Goal: Task Accomplishment & Management: Complete application form

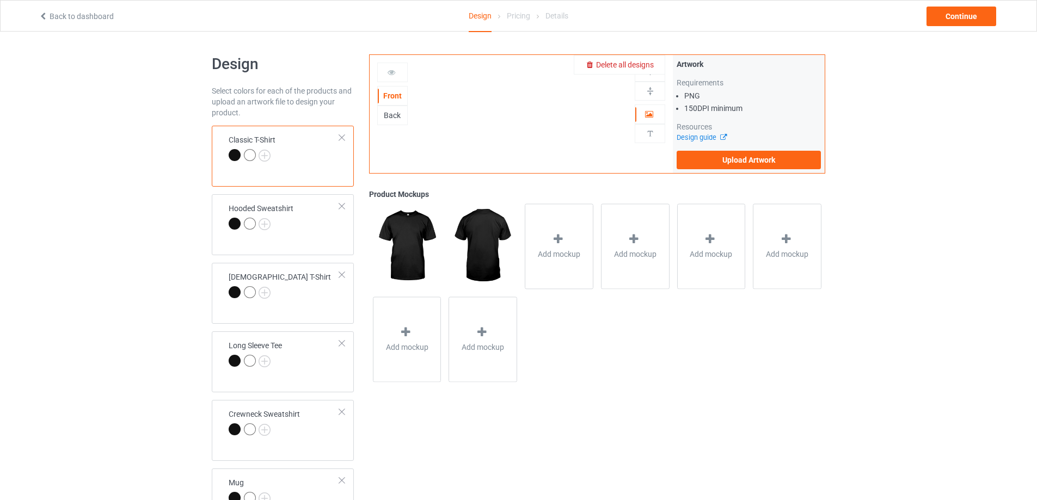
click at [648, 65] on span "Delete all designs" at bounding box center [625, 64] width 58 height 9
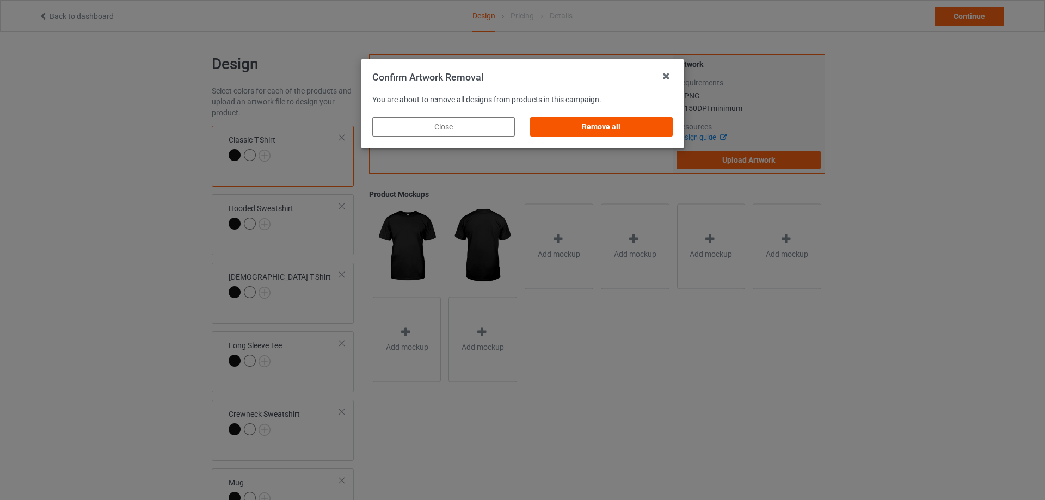
click at [639, 127] on div "Remove all" at bounding box center [601, 127] width 143 height 20
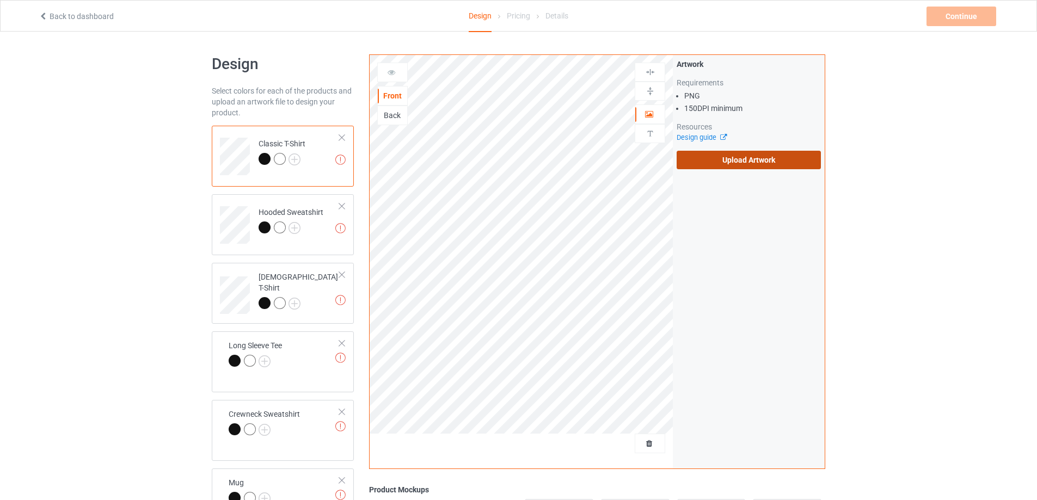
click at [708, 157] on label "Upload Artwork" at bounding box center [749, 160] width 144 height 19
click at [0, 0] on input "Upload Artwork" at bounding box center [0, 0] width 0 height 0
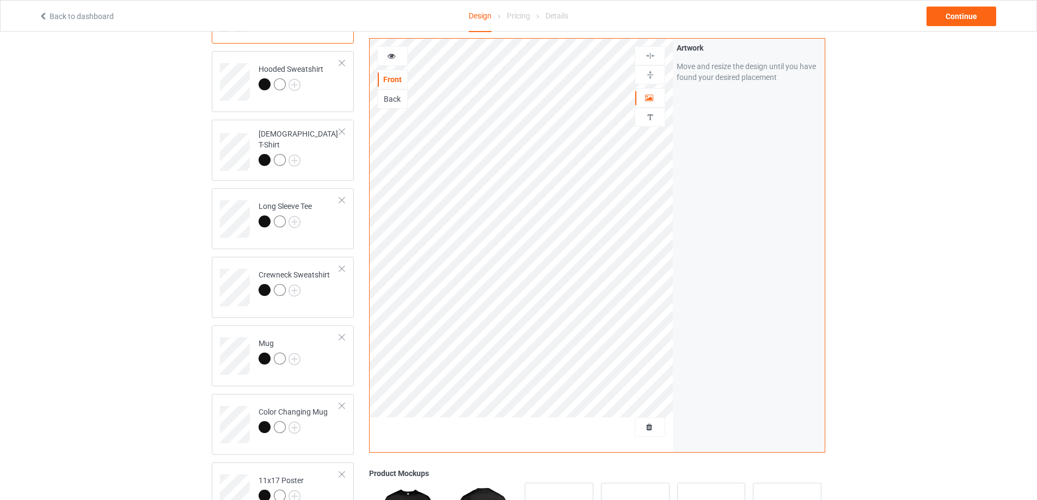
scroll to position [163, 0]
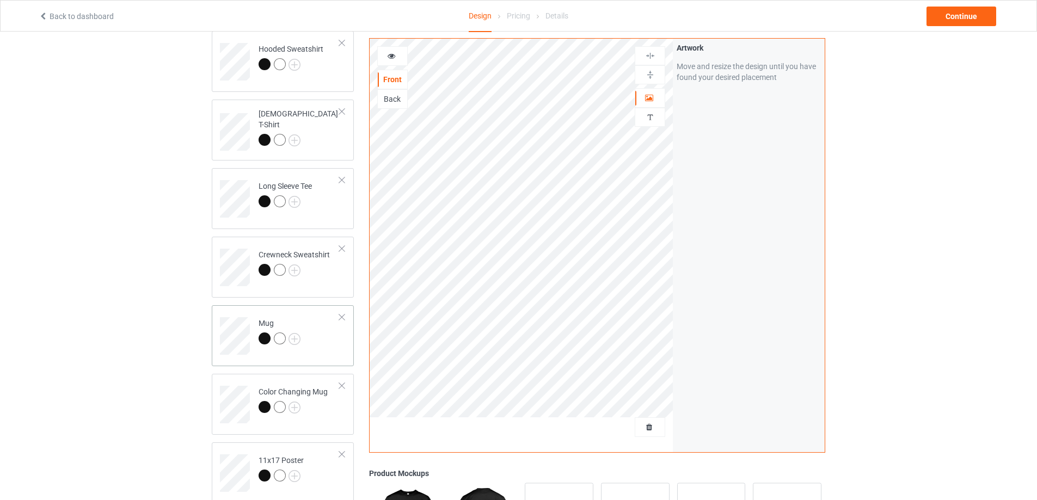
drag, startPoint x: 321, startPoint y: 330, endPoint x: 326, endPoint y: 332, distance: 5.7
click at [321, 330] on td "Mug" at bounding box center [299, 332] width 93 height 45
click at [650, 73] on img at bounding box center [650, 75] width 10 height 10
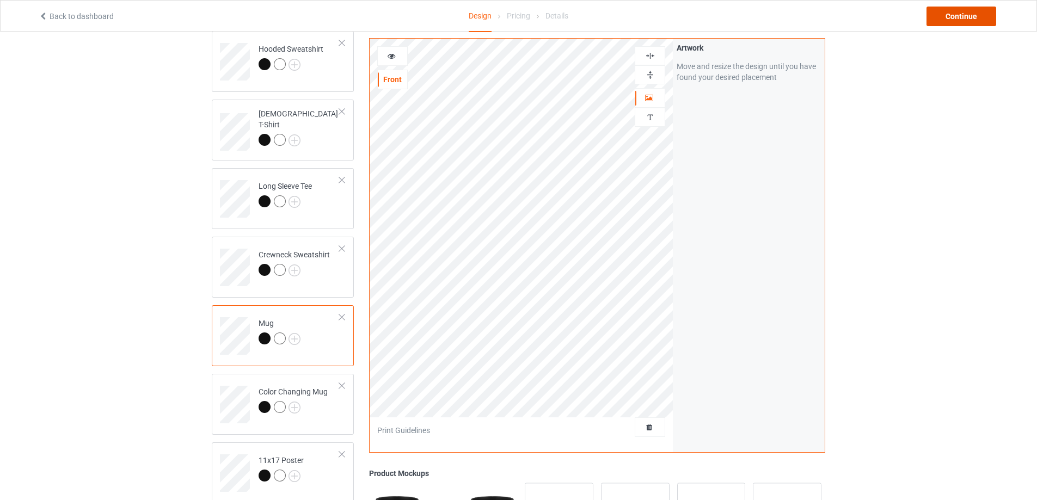
click at [937, 15] on div "Continue" at bounding box center [961, 17] width 70 height 20
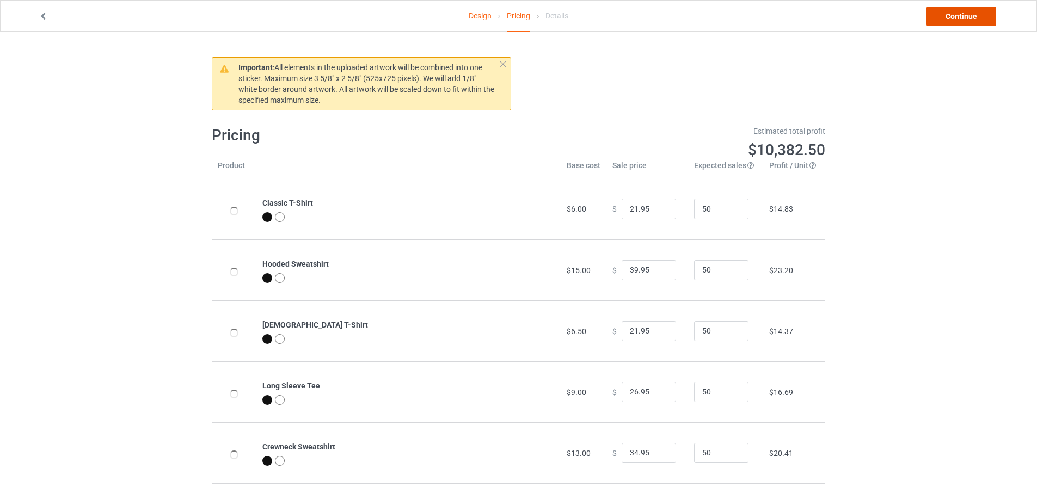
click at [937, 15] on link "Continue" at bounding box center [961, 17] width 70 height 20
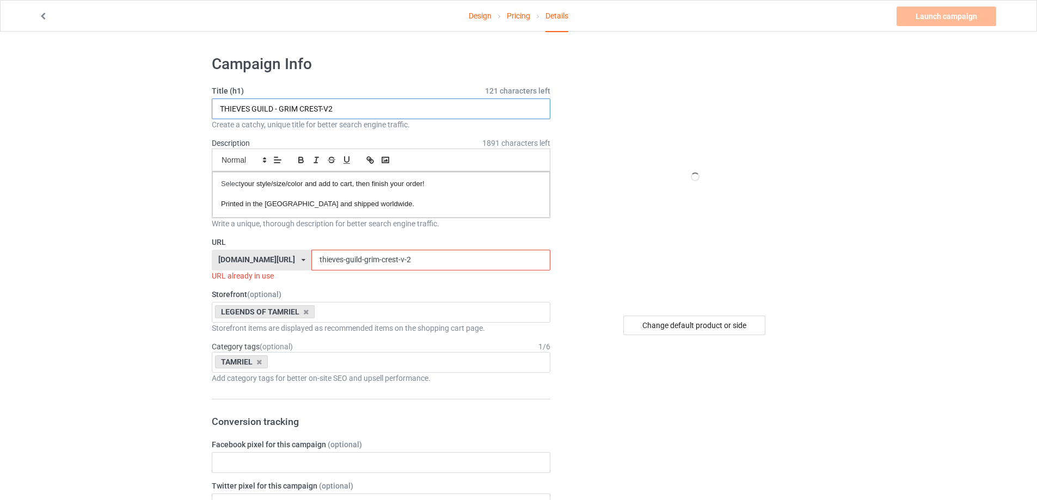
drag, startPoint x: 130, startPoint y: 105, endPoint x: 147, endPoint y: 118, distance: 21.8
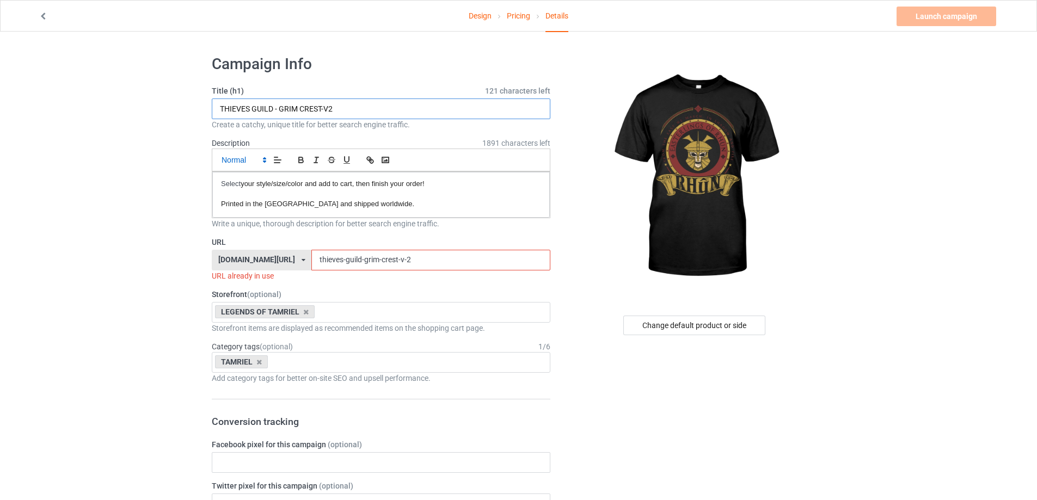
paste input "RHÛN - LIMITED EDITION"
type input "RHÛN - LIMITED EDITION"
drag, startPoint x: 191, startPoint y: 257, endPoint x: 348, endPoint y: 266, distance: 157.0
paste input "rhûn - limited edition"
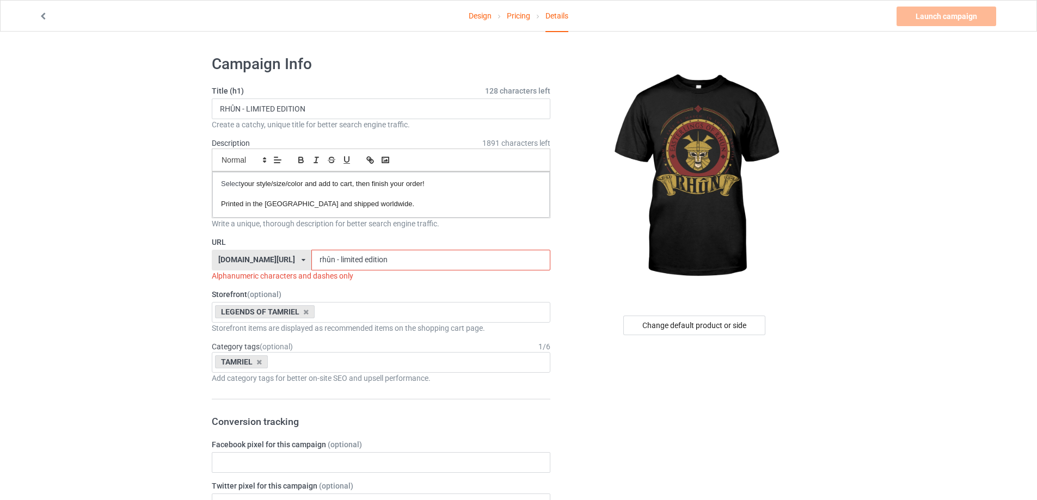
click at [327, 255] on input "rhûn - limited edition" at bounding box center [430, 260] width 238 height 21
click at [316, 257] on input "rhûn-limited-edition" at bounding box center [430, 260] width 238 height 21
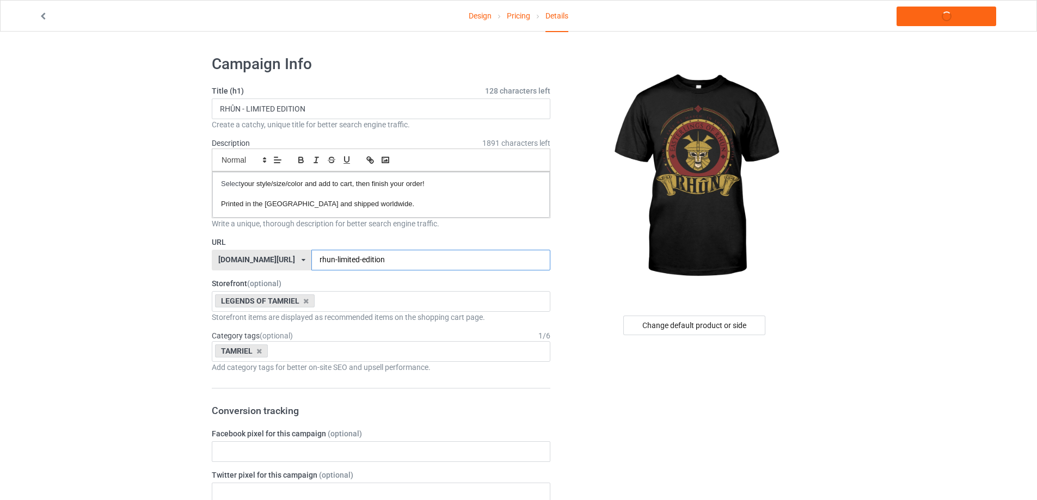
type input "rhun-limited-edition"
click at [305, 303] on icon at bounding box center [305, 301] width 5 height 7
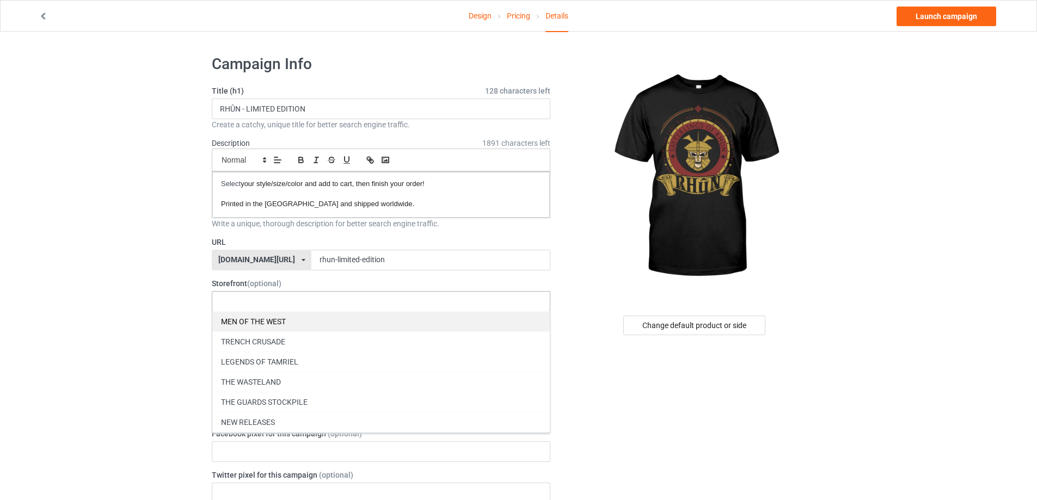
click at [298, 318] on div "MEN OF THE WEST" at bounding box center [380, 321] width 337 height 20
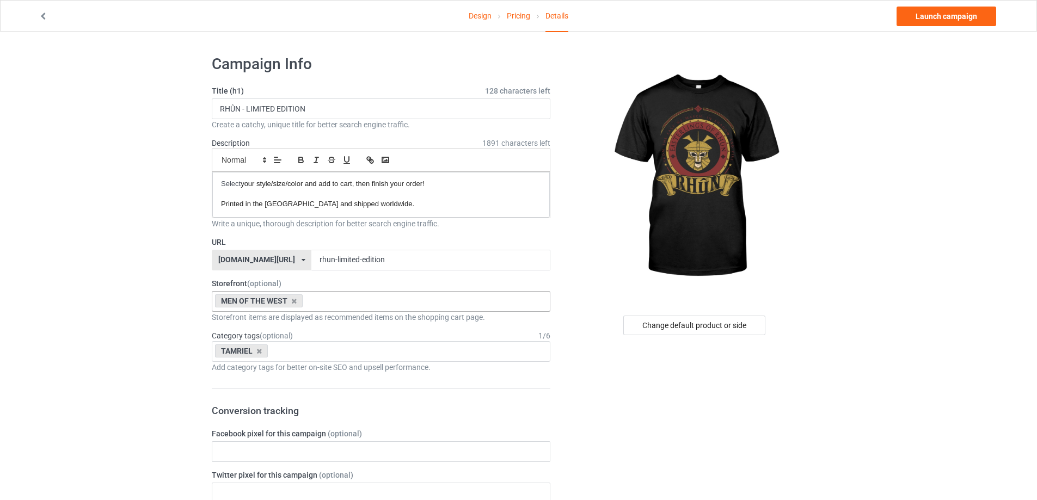
click at [256, 352] on icon at bounding box center [258, 351] width 5 height 7
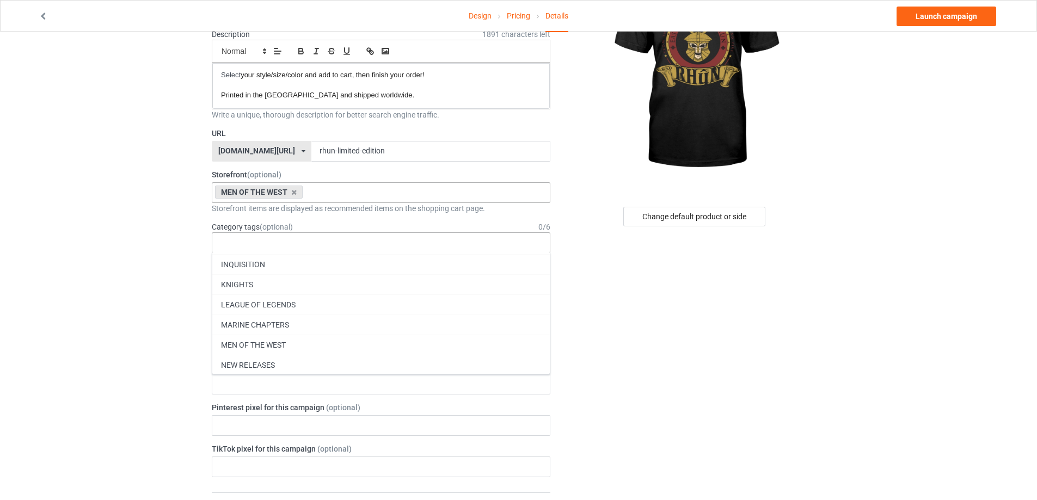
scroll to position [47073, 0]
click at [297, 353] on div "MEN OF THE WEST" at bounding box center [380, 352] width 337 height 20
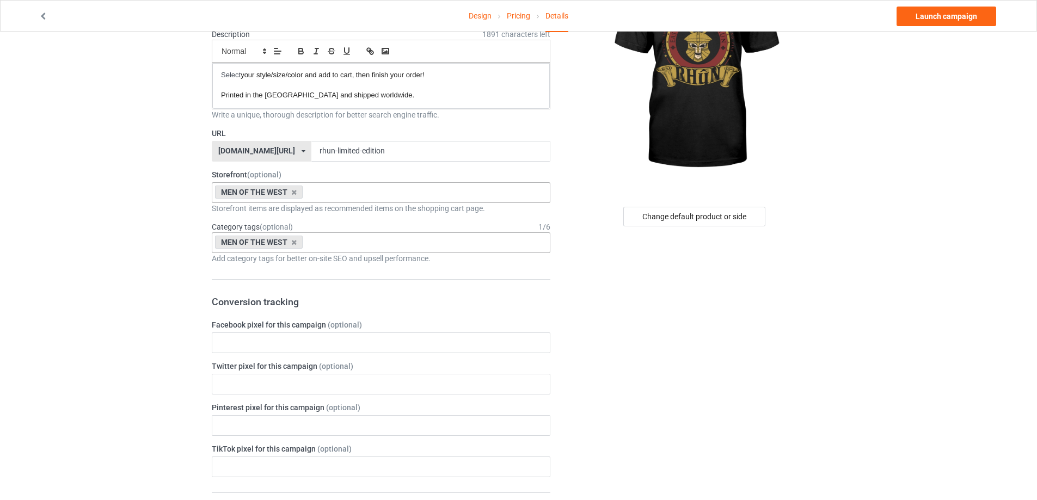
click at [112, 341] on div "Design Pricing Details Launch campaign Campaign Info Title (h1) 128 characters …" at bounding box center [518, 487] width 1037 height 1128
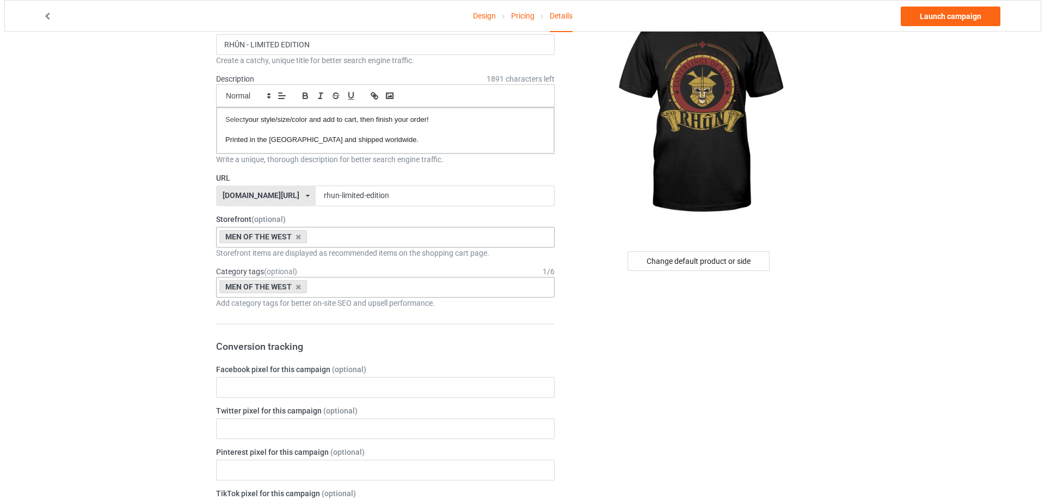
scroll to position [0, 0]
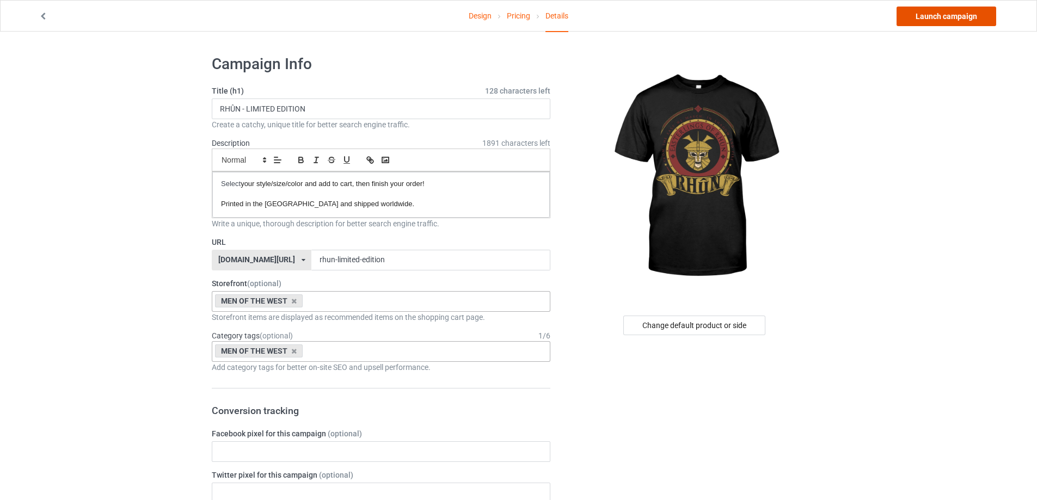
click at [938, 23] on link "Launch campaign" at bounding box center [946, 17] width 100 height 20
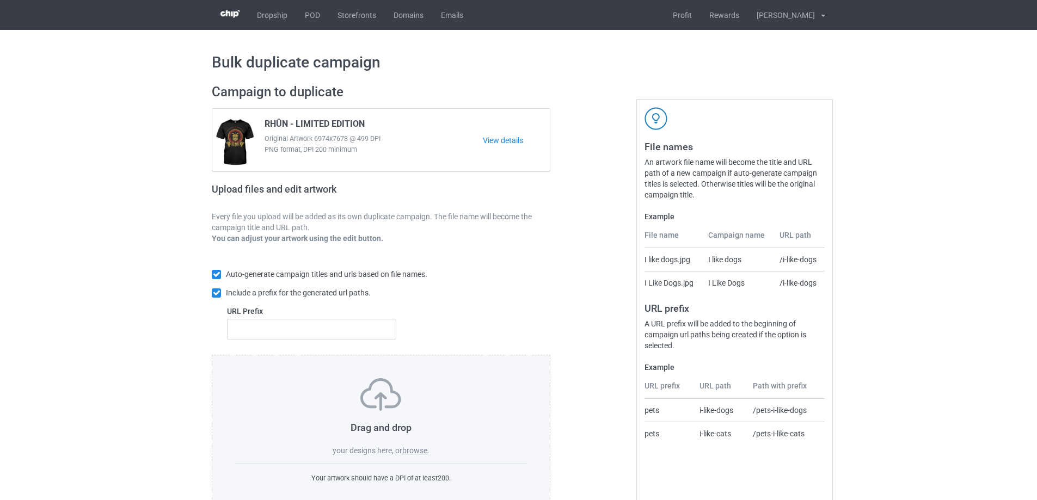
click at [419, 451] on label "browse" at bounding box center [414, 450] width 25 height 9
click at [0, 0] on input "browse" at bounding box center [0, 0] width 0 height 0
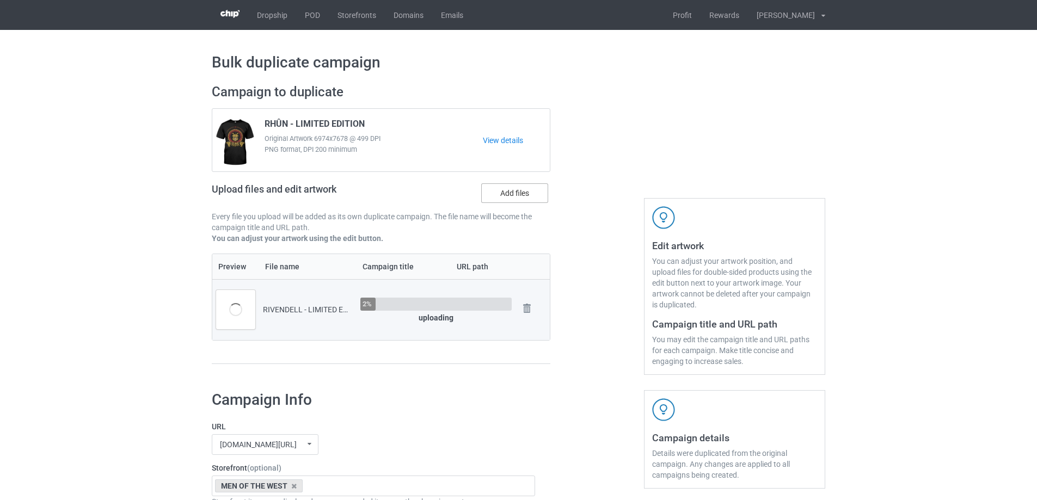
click at [509, 203] on label "Add files" at bounding box center [514, 193] width 67 height 20
click at [0, 0] on input "Add files" at bounding box center [0, 0] width 0 height 0
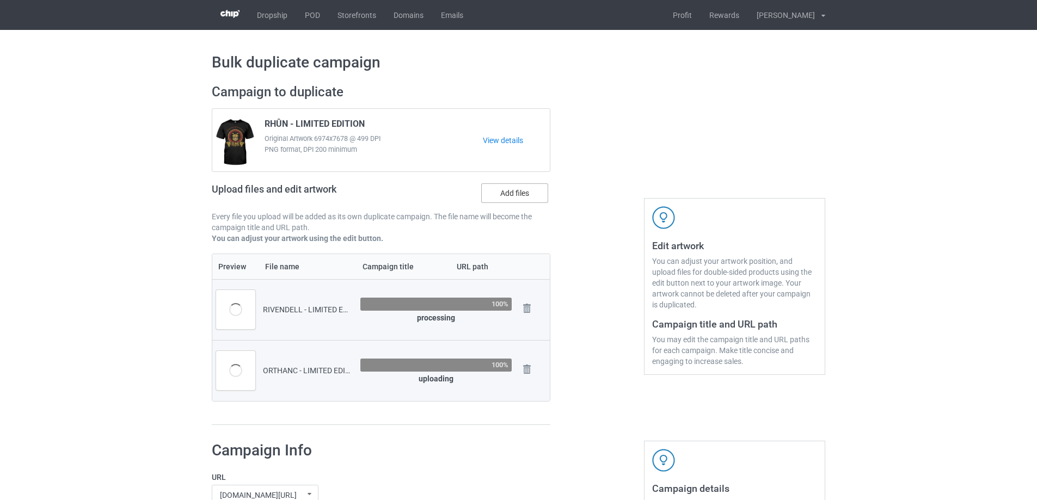
click at [520, 191] on label "Add files" at bounding box center [514, 193] width 67 height 20
click at [0, 0] on input "Add files" at bounding box center [0, 0] width 0 height 0
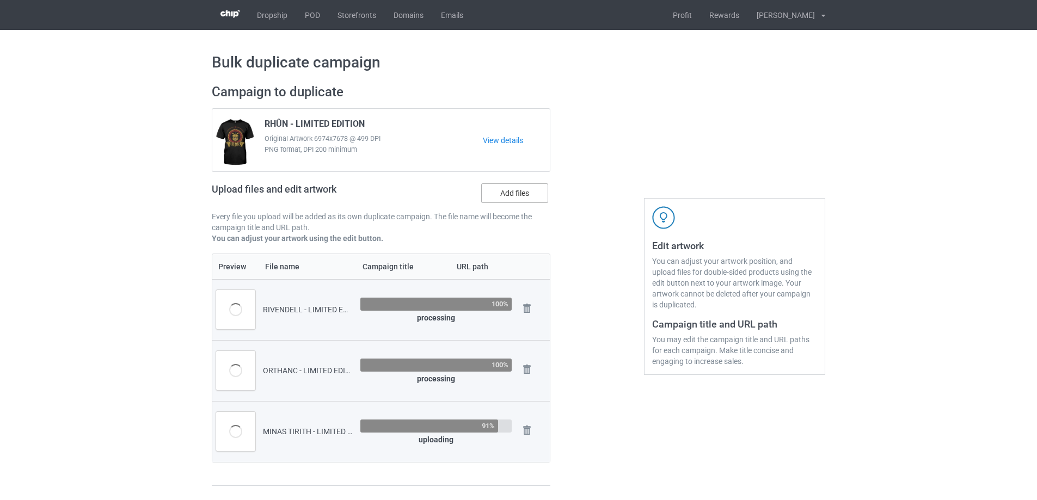
click at [492, 198] on label "Add files" at bounding box center [514, 193] width 67 height 20
click at [0, 0] on input "Add files" at bounding box center [0, 0] width 0 height 0
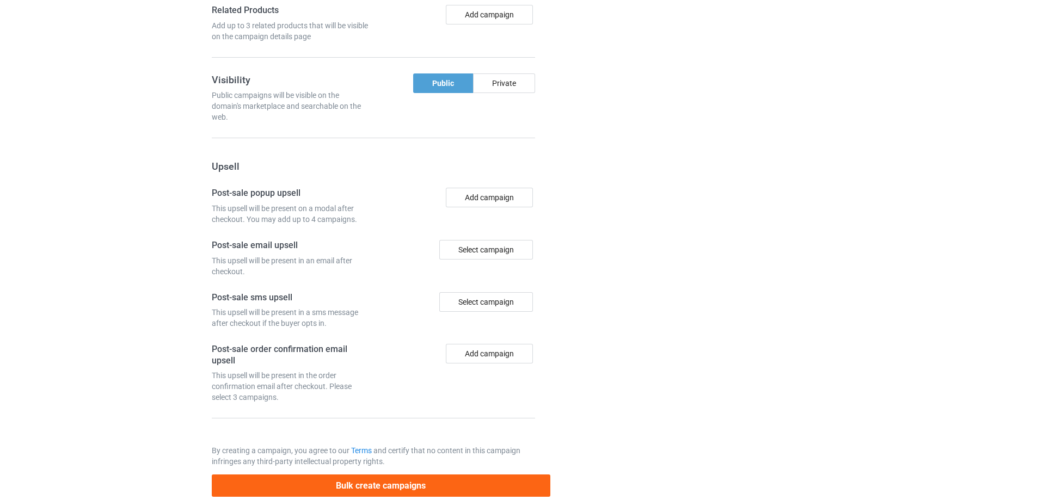
scroll to position [1069, 0]
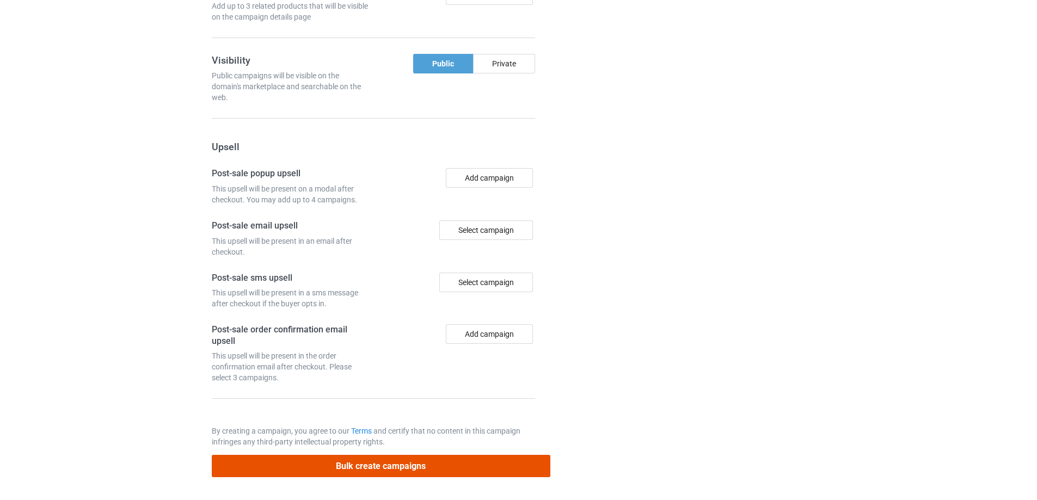
click at [404, 467] on button "Bulk create campaigns" at bounding box center [381, 466] width 339 height 22
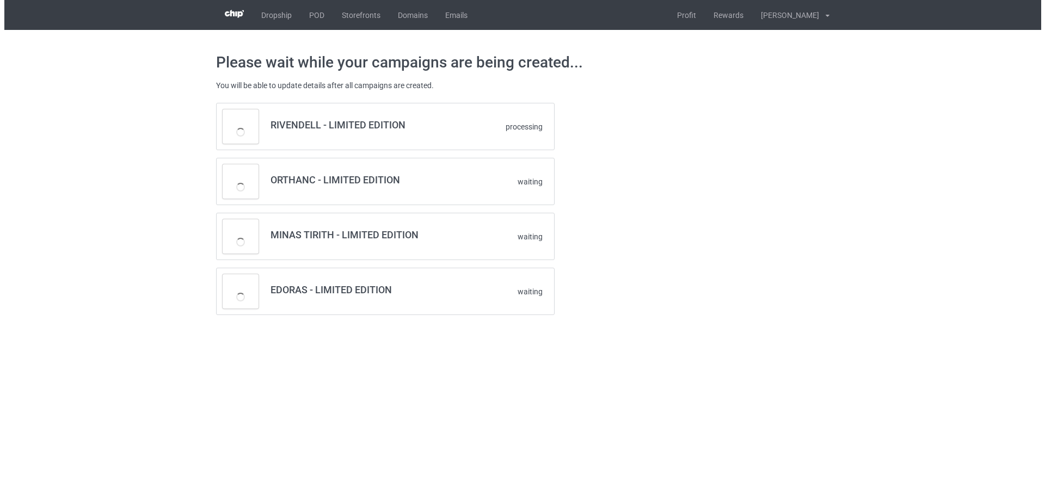
scroll to position [0, 0]
